Goal: Transaction & Acquisition: Book appointment/travel/reservation

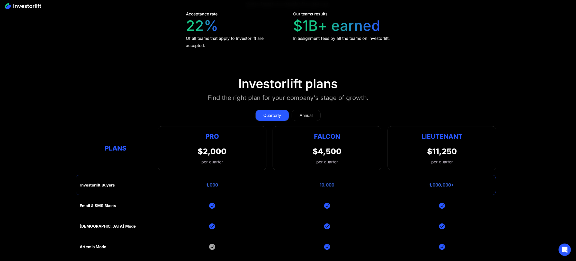
scroll to position [2543, 0]
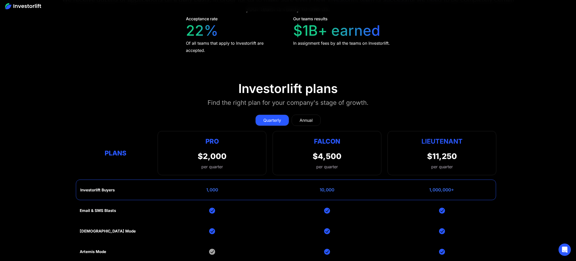
click at [310, 115] on link "Annual" at bounding box center [306, 120] width 29 height 11
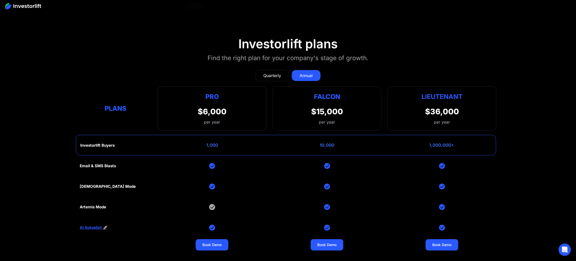
scroll to position [2600, 0]
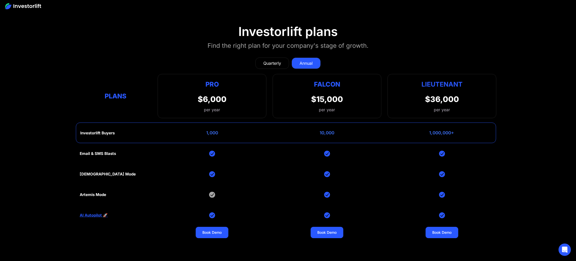
click at [267, 63] on div "Quarterly" at bounding box center [272, 63] width 18 height 6
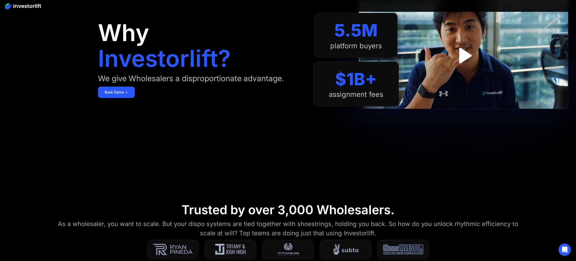
scroll to position [0, 0]
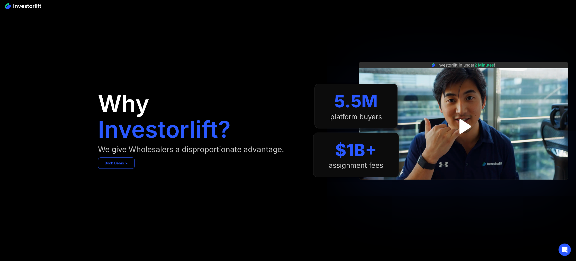
click at [132, 163] on link "Book Demo ➢" at bounding box center [116, 163] width 37 height 11
